Goal: Task Accomplishment & Management: Manage account settings

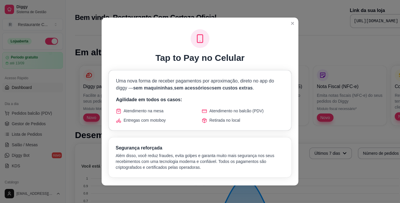
click at [285, 28] on div "Tap to Pay no Celular Uma nova forma de receber pagamentos por aproximação, dir…" at bounding box center [200, 106] width 197 height 159
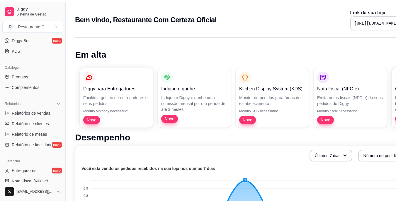
scroll to position [218, 0]
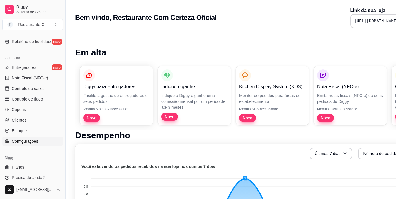
click at [36, 145] on link "Configurações" at bounding box center [32, 140] width 61 height 9
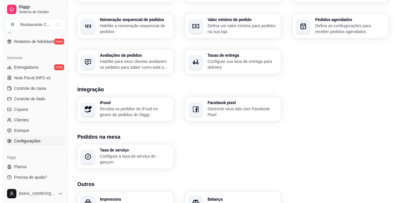
scroll to position [207, 0]
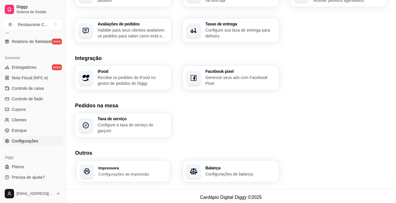
click at [155, 171] on p "Configurações de impressão" at bounding box center [132, 174] width 68 height 6
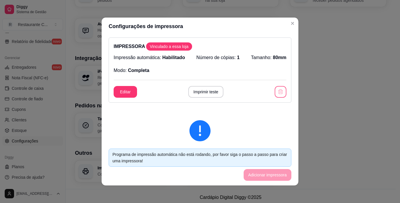
click at [278, 89] on icon "button" at bounding box center [281, 92] width 6 height 6
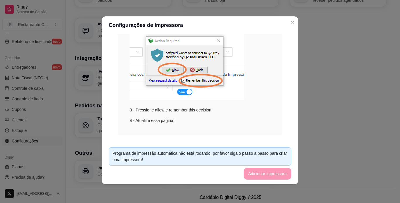
scroll to position [128, 0]
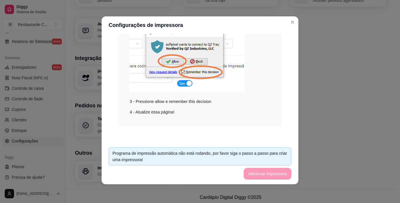
click at [261, 170] on footer "Programa de impressão automática não está rodando, por favor siga o passo a pas…" at bounding box center [200, 164] width 197 height 42
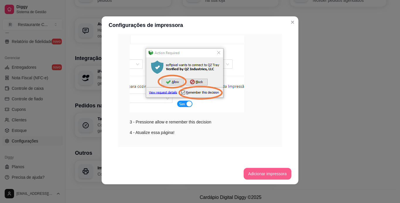
click at [260, 172] on button "Adicionar impressora" at bounding box center [268, 174] width 48 height 12
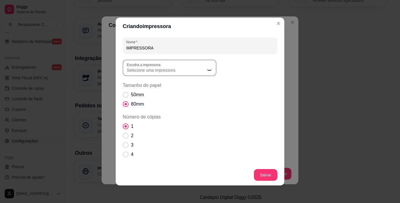
click at [189, 74] on button "Escolha a impressora: Selecione uma impressora" at bounding box center [170, 68] width 94 height 16
click at [176, 74] on button "Escolha a impressora: Selecione uma impressora" at bounding box center [170, 68] width 94 height 16
click at [152, 105] on span "Bematech MP-4200 HS" at bounding box center [164, 104] width 75 height 6
type input "Bematech MP-4200 HS"
select select "Bematech MP-4200 HS"
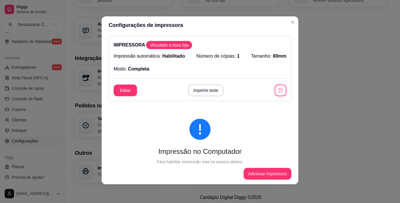
scroll to position [0, 0]
click at [202, 90] on button "Imprimir teste" at bounding box center [205, 91] width 35 height 12
click at [118, 85] on div "IMPRESSORA Vinculado a essa loja Impressão automática: Habilitado Número de cóp…" at bounding box center [200, 68] width 183 height 65
click at [119, 86] on button "Editar" at bounding box center [125, 91] width 23 height 12
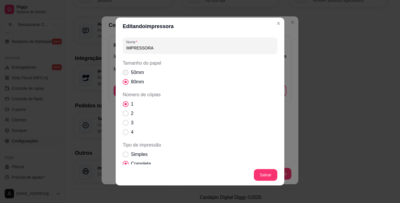
click at [135, 70] on span "50mm" at bounding box center [137, 72] width 13 height 7
click at [126, 74] on input "50mm" at bounding box center [124, 76] width 4 height 4
radio input "true"
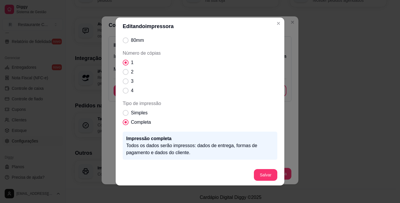
scroll to position [33, 0]
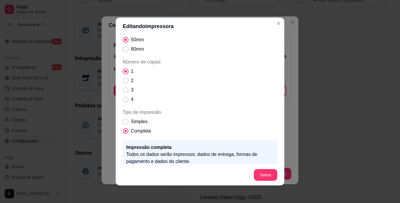
click at [144, 126] on label "Completa" at bounding box center [136, 131] width 33 height 12
click at [126, 132] on input "Completa" at bounding box center [124, 134] width 4 height 4
click at [145, 125] on label "Simples" at bounding box center [135, 122] width 30 height 12
click at [126, 125] on input "Simples" at bounding box center [124, 125] width 4 height 4
radio input "true"
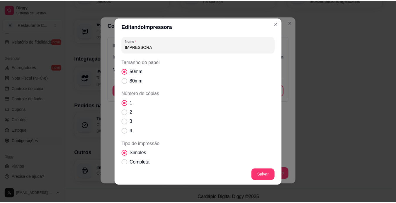
scroll to position [0, 0]
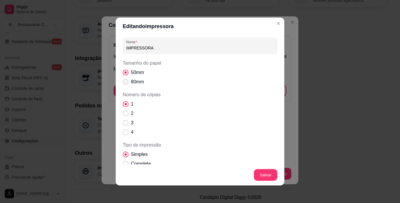
click at [140, 83] on span "80mm" at bounding box center [137, 81] width 13 height 7
click at [126, 83] on input "80mm" at bounding box center [124, 85] width 4 height 4
radio input "true"
drag, startPoint x: 274, startPoint y: 180, endPoint x: 264, endPoint y: 175, distance: 11.8
click at [274, 180] on footer "Salvar" at bounding box center [200, 175] width 169 height 21
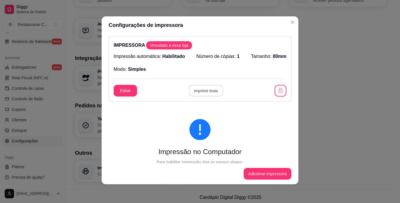
click at [213, 93] on button "Imprimir teste" at bounding box center [206, 90] width 34 height 11
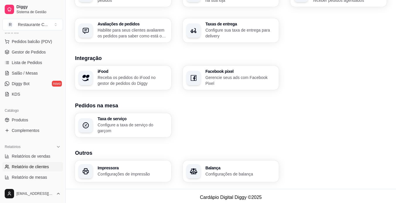
scroll to position [42, 0]
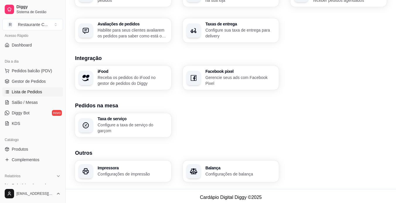
click at [50, 87] on link "Lista de Pedidos" at bounding box center [32, 91] width 61 height 9
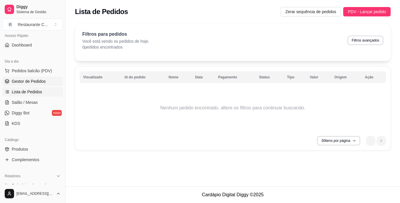
click at [44, 78] on span "Gestor de Pedidos" at bounding box center [29, 81] width 34 height 6
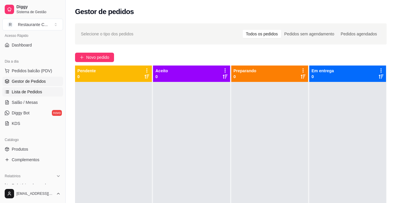
click at [40, 93] on span "Lista de Pedidos" at bounding box center [27, 92] width 30 height 6
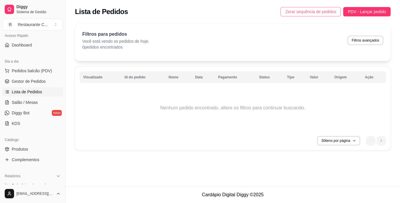
click at [327, 15] on button "Zerar sequência de pedidos" at bounding box center [311, 11] width 60 height 9
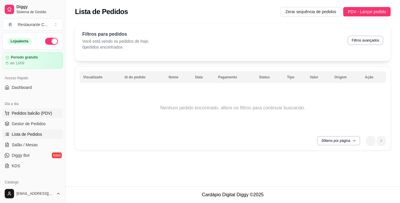
click at [41, 116] on span "Pedidos balcão (PDV)" at bounding box center [32, 113] width 40 height 6
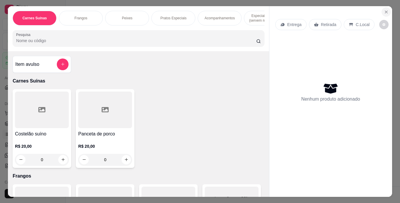
click at [384, 12] on icon "Close" at bounding box center [386, 12] width 5 height 5
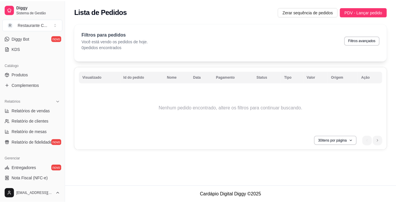
scroll to position [218, 0]
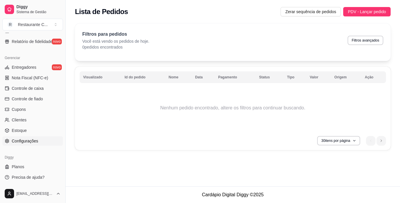
click at [55, 142] on link "Configurações" at bounding box center [32, 140] width 61 height 9
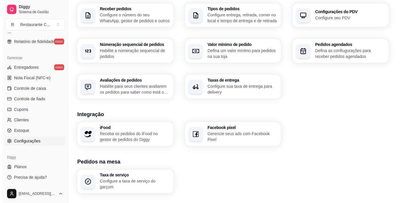
scroll to position [207, 0]
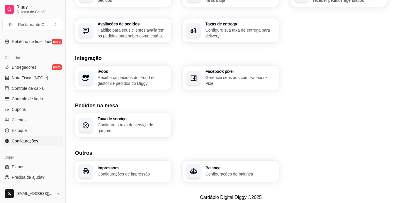
click at [154, 171] on p "Configurações de impressão" at bounding box center [133, 174] width 70 height 6
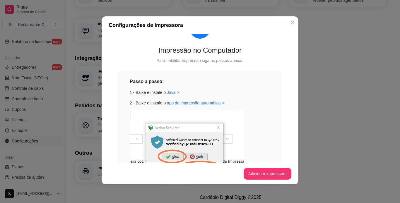
scroll to position [88, 0]
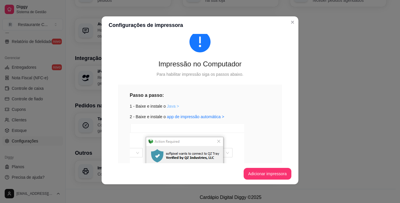
click at [169, 108] on link "Java >" at bounding box center [173, 106] width 12 height 5
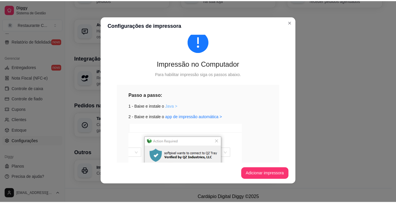
scroll to position [117, 0]
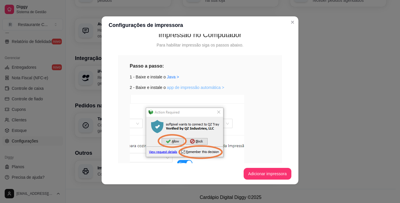
click at [191, 87] on link "app de impressão automática >" at bounding box center [195, 87] width 57 height 5
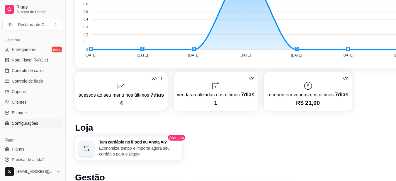
scroll to position [205, 0]
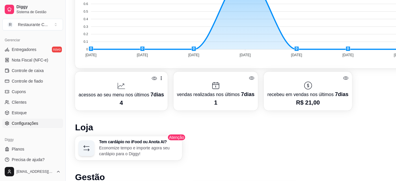
click at [17, 125] on span "Configurações" at bounding box center [25, 123] width 26 height 6
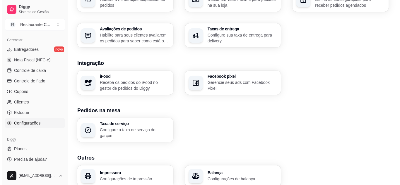
scroll to position [225, 0]
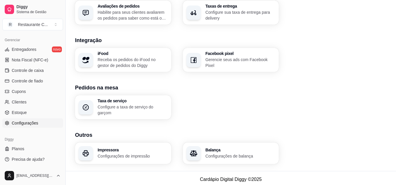
click at [140, 153] on p "Configurações de impressão" at bounding box center [133, 156] width 70 height 6
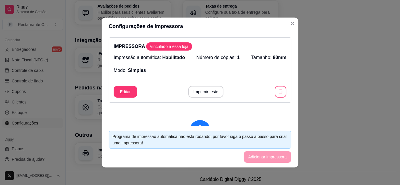
click at [277, 93] on button "button" at bounding box center [281, 92] width 12 height 12
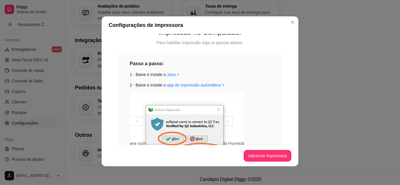
scroll to position [126, 0]
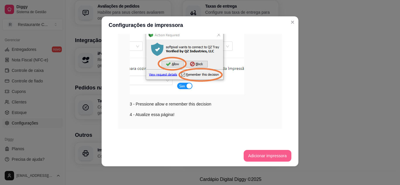
click at [257, 154] on button "Adicionar impressora" at bounding box center [268, 156] width 48 height 12
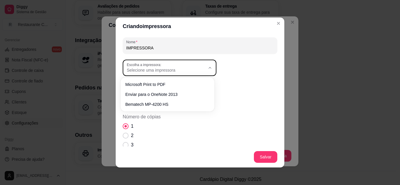
click at [165, 69] on span "Selecione uma impressora" at bounding box center [166, 70] width 78 height 6
click at [166, 104] on span "Bematech MP-4200 HS" at bounding box center [164, 104] width 75 height 6
type input "Bematech MP-4200 HS"
select select "Bematech MP-4200 HS"
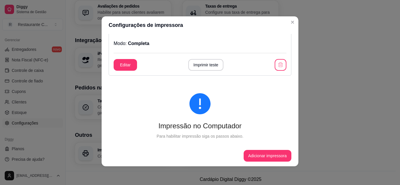
scroll to position [0, 0]
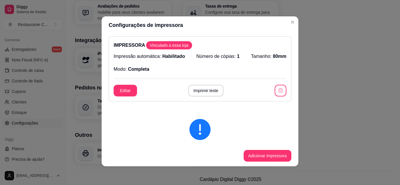
click at [205, 77] on div "IMPRESSORA Vinculado a essa loja Impressão automática: Habilitado Número de cóp…" at bounding box center [200, 68] width 183 height 65
click at [209, 88] on button "Imprimir teste" at bounding box center [205, 91] width 35 height 12
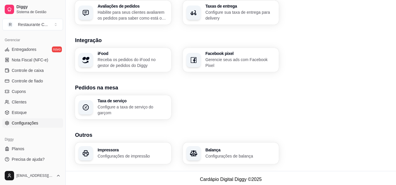
click at [125, 148] on h3 "Impressora" at bounding box center [133, 150] width 70 height 4
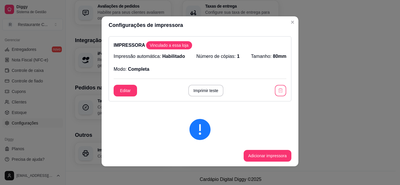
click at [278, 91] on icon "button" at bounding box center [281, 91] width 6 height 6
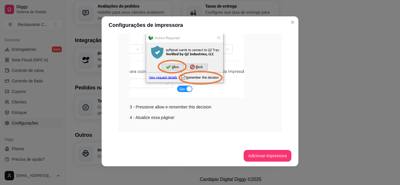
scroll to position [126, 0]
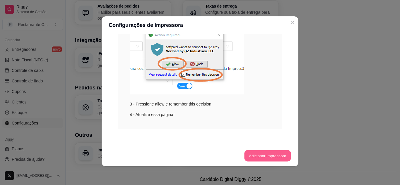
click at [256, 156] on button "Adicionar impressora" at bounding box center [267, 156] width 47 height 11
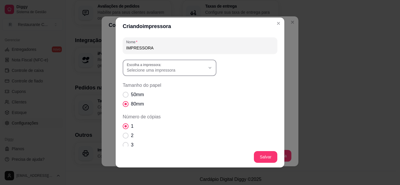
click at [182, 69] on span "Selecione uma impressora" at bounding box center [166, 70] width 78 height 6
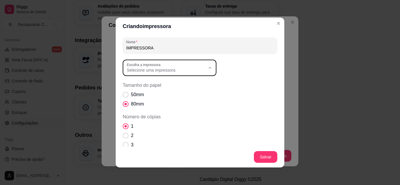
click at [173, 100] on li "Bematech MP-4200 HS" at bounding box center [168, 103] width 86 height 9
type input "Bematech MP-4200 HS"
select select "Bematech MP-4200 HS"
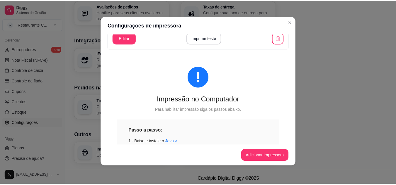
scroll to position [0, 0]
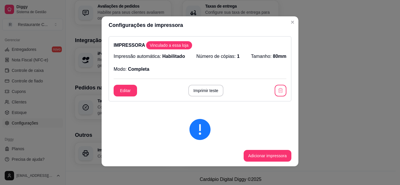
click at [287, 26] on header "Configurações de impressora" at bounding box center [200, 25] width 197 height 18
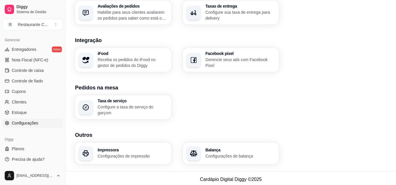
click at [108, 156] on p "Configurações de impressão" at bounding box center [133, 156] width 70 height 6
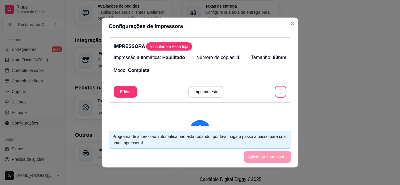
click at [193, 86] on div "IMPRESSORA Vinculado a essa loja Impressão automática: Habilitado Número de cóp…" at bounding box center [200, 69] width 183 height 65
click at [194, 86] on button "Imprimir teste" at bounding box center [205, 92] width 35 height 12
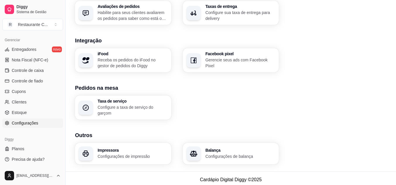
scroll to position [225, 0]
click at [213, 115] on div "Taxa de serviço Configure a taxa de serviço do garçom" at bounding box center [230, 107] width 311 height 24
click at [116, 153] on p "Configurações de impressão" at bounding box center [133, 156] width 70 height 6
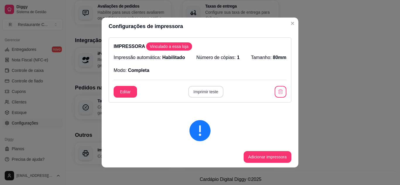
click at [216, 91] on button "Imprimir teste" at bounding box center [205, 92] width 35 height 12
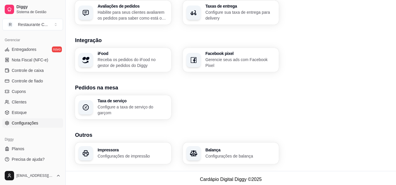
click at [132, 148] on h3 "Impressora" at bounding box center [133, 150] width 70 height 4
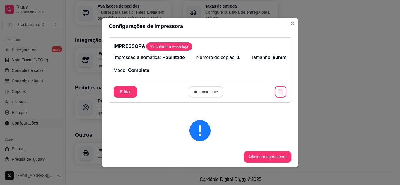
click at [204, 92] on button "Imprimir teste" at bounding box center [206, 91] width 34 height 11
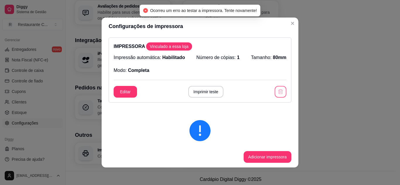
click at [278, 92] on icon "button" at bounding box center [281, 92] width 6 height 6
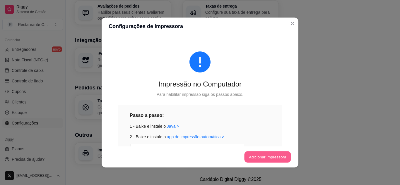
click at [260, 157] on button "Adicionar impressora" at bounding box center [267, 157] width 47 height 11
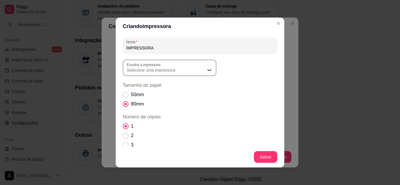
click at [196, 69] on span "Selecione uma impressora" at bounding box center [166, 70] width 78 height 6
click at [198, 69] on span "Selecione uma impressora" at bounding box center [166, 70] width 78 height 6
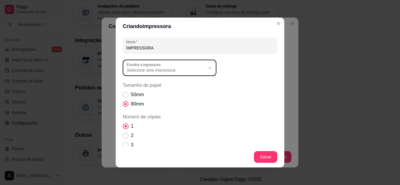
click at [258, 83] on span "Tamanho do papel" at bounding box center [200, 85] width 155 height 7
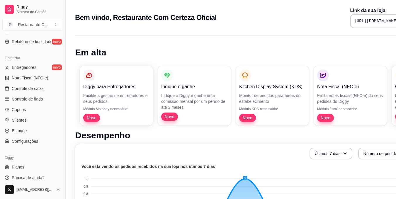
drag, startPoint x: 63, startPoint y: 83, endPoint x: 63, endPoint y: 101, distance: 18.4
click at [66, 88] on button "Toggle Sidebar" at bounding box center [65, 99] width 5 height 199
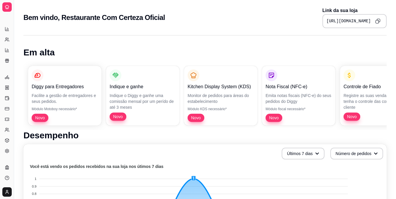
scroll to position [100, 0]
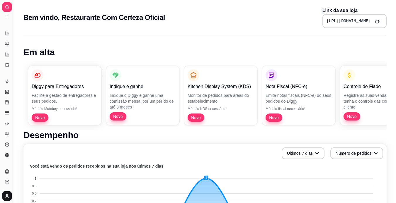
click at [14, 28] on button "Toggle Sidebar" at bounding box center [13, 101] width 5 height 203
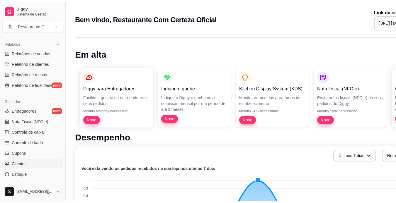
scroll to position [218, 0]
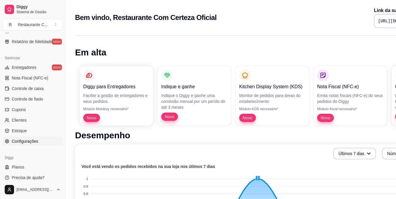
click at [36, 145] on link "Configurações" at bounding box center [32, 140] width 61 height 9
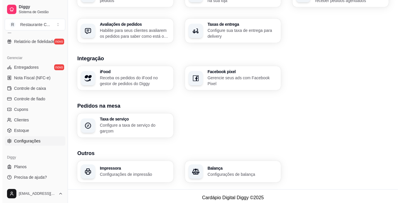
scroll to position [207, 0]
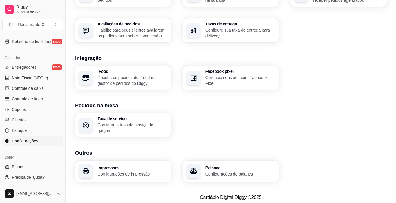
click at [113, 161] on div "Impressora Configurações de impressão" at bounding box center [123, 171] width 96 height 21
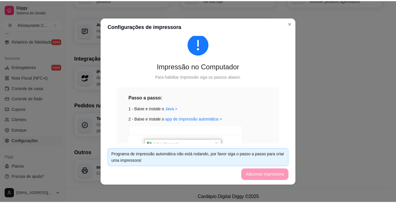
scroll to position [128, 0]
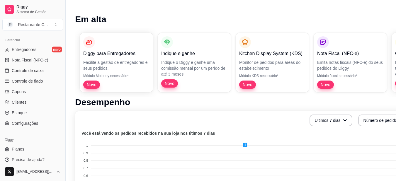
scroll to position [59, 0]
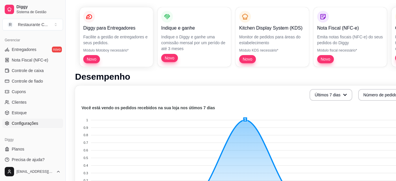
click at [36, 123] on span "Configurações" at bounding box center [25, 123] width 26 height 6
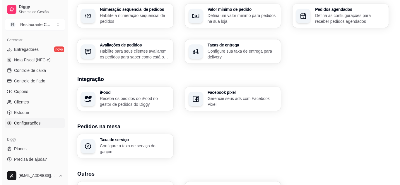
scroll to position [225, 0]
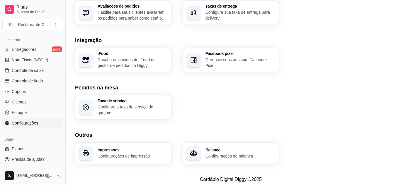
click at [149, 153] on p "Configurações de impressão" at bounding box center [133, 156] width 70 height 6
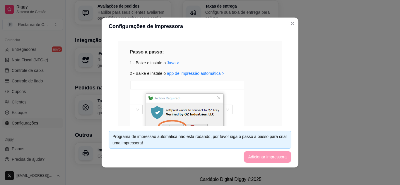
scroll to position [0, 0]
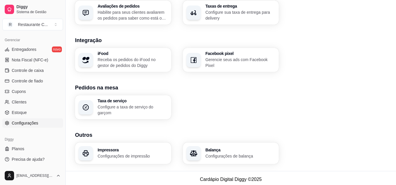
click at [145, 143] on div "Impressora Configurações de impressão" at bounding box center [123, 153] width 96 height 21
click at [156, 153] on p "Configurações de impressão" at bounding box center [132, 156] width 68 height 6
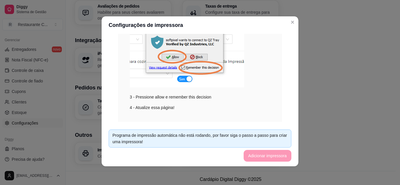
scroll to position [146, 0]
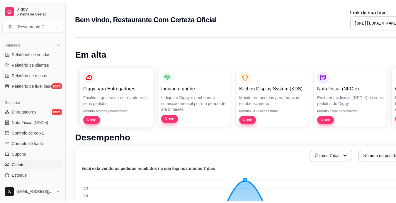
scroll to position [218, 0]
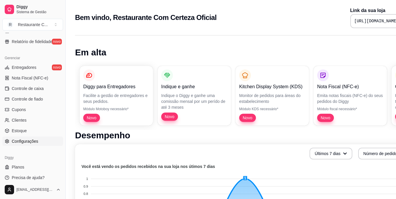
drag, startPoint x: 46, startPoint y: 146, endPoint x: 57, endPoint y: 142, distance: 11.1
click at [47, 146] on div "Gerenciar Entregadores novo Nota Fiscal (NFC-e) Controle de caixa Controle de f…" at bounding box center [32, 99] width 65 height 97
click at [55, 136] on link "Configurações" at bounding box center [32, 140] width 61 height 9
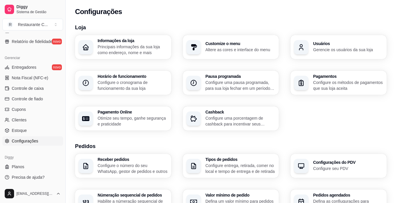
click at [54, 137] on link "Configurações" at bounding box center [32, 140] width 61 height 9
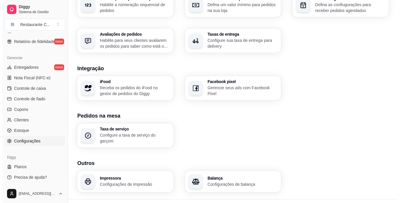
scroll to position [207, 0]
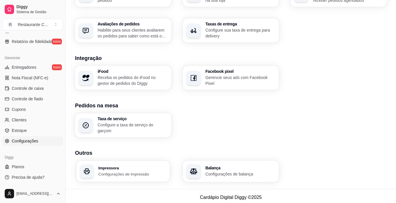
click at [137, 166] on h3 "Impressora" at bounding box center [132, 168] width 68 height 4
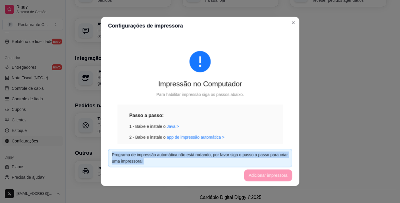
click at [138, 164] on div "Programa de impressão automática não está rodando, por favor siga o passo a pas…" at bounding box center [200, 158] width 177 height 13
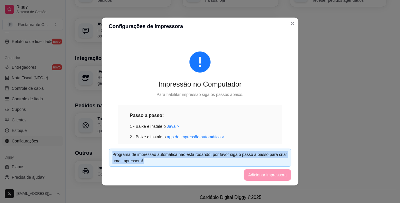
scroll to position [128, 0]
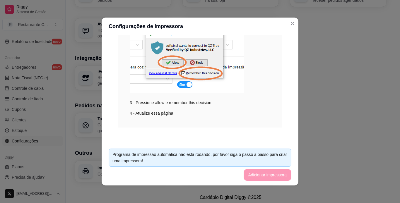
click at [276, 123] on div "Impressão no Computador Para habilitar impressão siga os passos abaixo. Passo a…" at bounding box center [200, 25] width 183 height 232
click at [276, 122] on div "Impressão no Computador Para habilitar impressão siga os passos abaixo. Passo a…" at bounding box center [200, 25] width 183 height 232
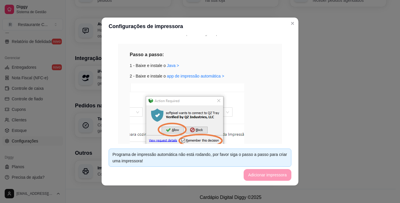
scroll to position [11, 0]
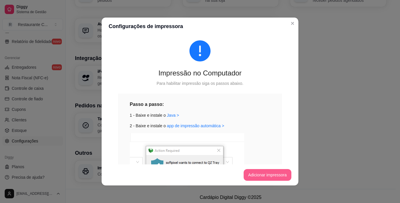
click at [263, 177] on button "Adicionar impressora" at bounding box center [268, 175] width 48 height 12
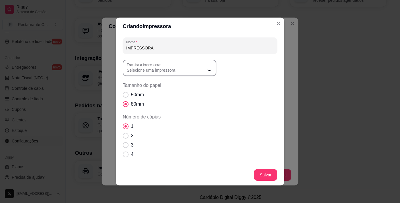
click at [195, 66] on div "Selecione uma impressora" at bounding box center [166, 68] width 78 height 11
click at [190, 65] on div "Selecione uma impressora" at bounding box center [166, 68] width 78 height 11
click at [151, 83] on span "MP-4200 TH" at bounding box center [164, 84] width 75 height 6
type input "MP-4200 TH"
select select "MP-4200 TH"
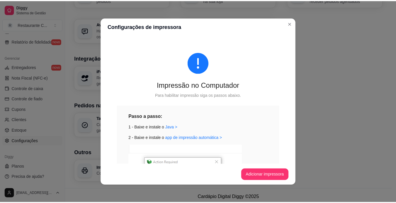
scroll to position [0, 0]
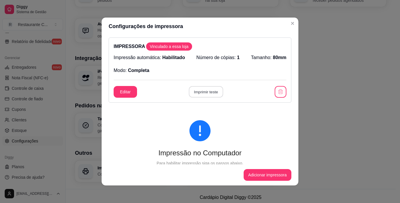
click at [206, 94] on button "Imprimir teste" at bounding box center [206, 91] width 34 height 11
click at [244, 70] on div "Impressão automática: Habilitado Número de cópias: 1 Tamanho: 80mm Modo: Comple…" at bounding box center [200, 64] width 173 height 20
click at [130, 91] on button "Editar" at bounding box center [125, 91] width 23 height 11
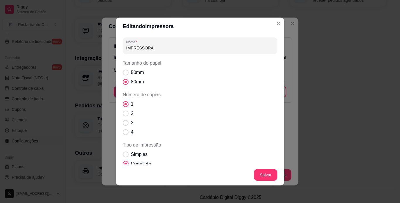
click at [125, 73] on span "Tamanho do papel" at bounding box center [126, 73] width 6 height 6
click at [125, 74] on input "50mm" at bounding box center [124, 76] width 4 height 4
radio input "true"
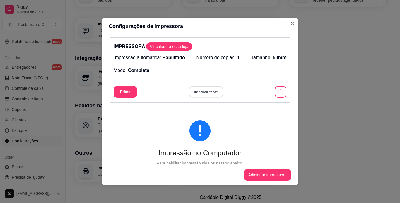
click at [207, 93] on button "Imprimir teste" at bounding box center [206, 91] width 34 height 11
